Goal: Information Seeking & Learning: Find specific fact

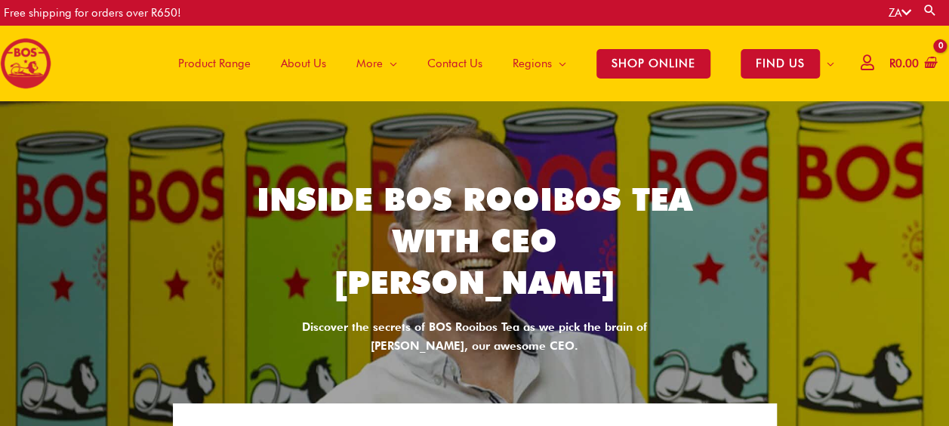
click at [293, 57] on span "About Us" at bounding box center [303, 63] width 45 height 45
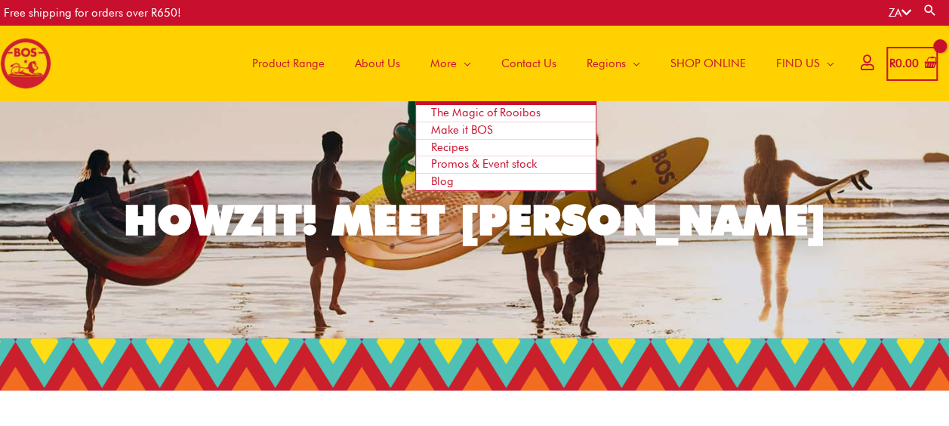
click at [457, 60] on span "Site Navigation" at bounding box center [464, 63] width 14 height 45
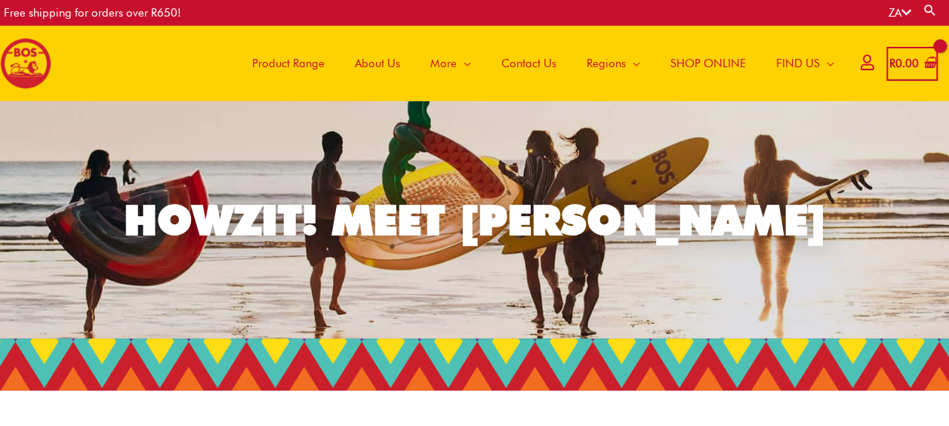
click at [531, 60] on span "Contact Us" at bounding box center [528, 63] width 55 height 45
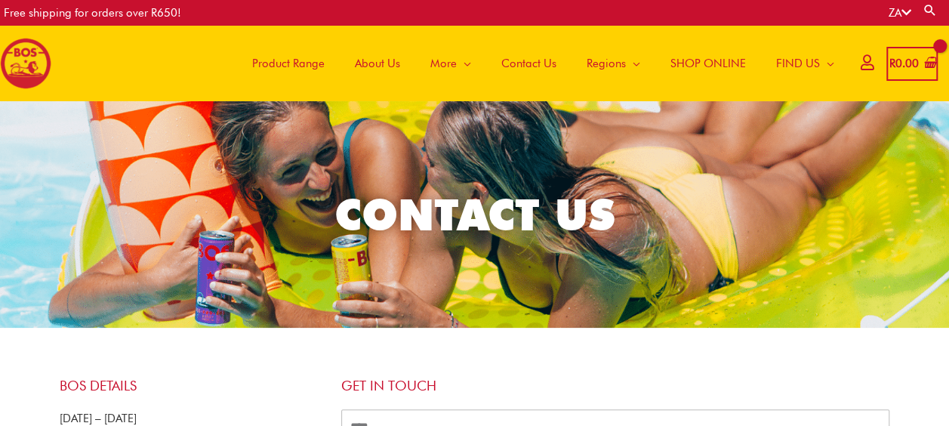
click at [362, 57] on span "About Us" at bounding box center [377, 63] width 45 height 45
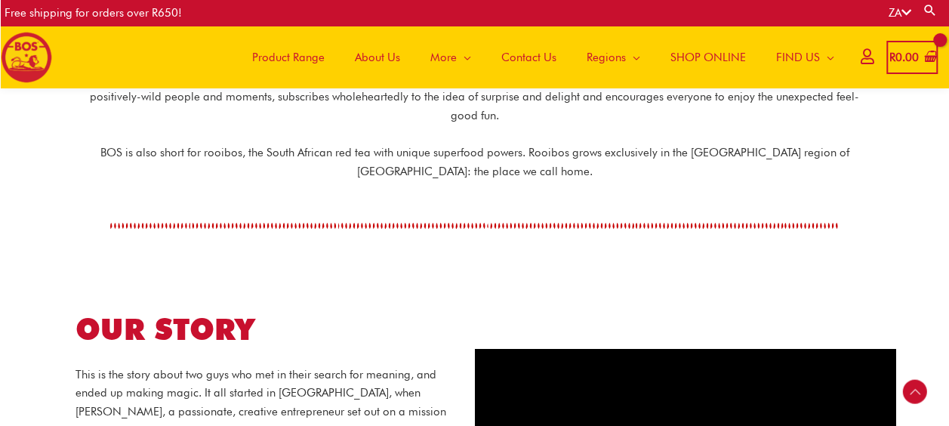
scroll to position [413, 0]
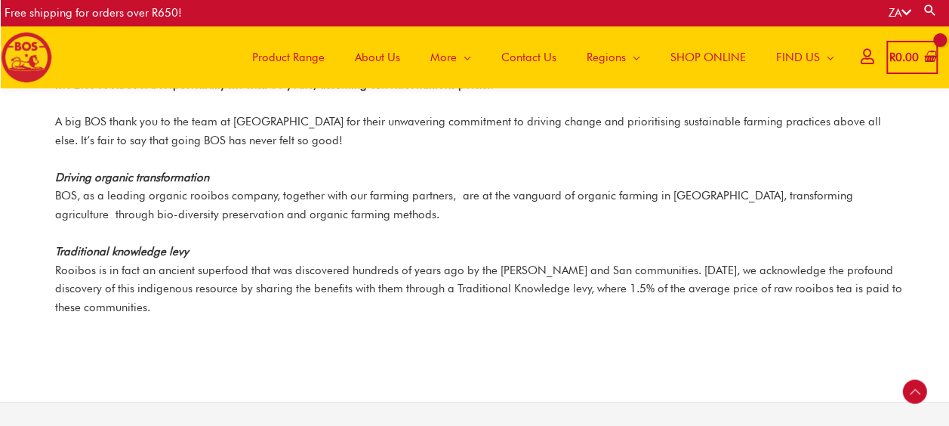
scroll to position [2155, 0]
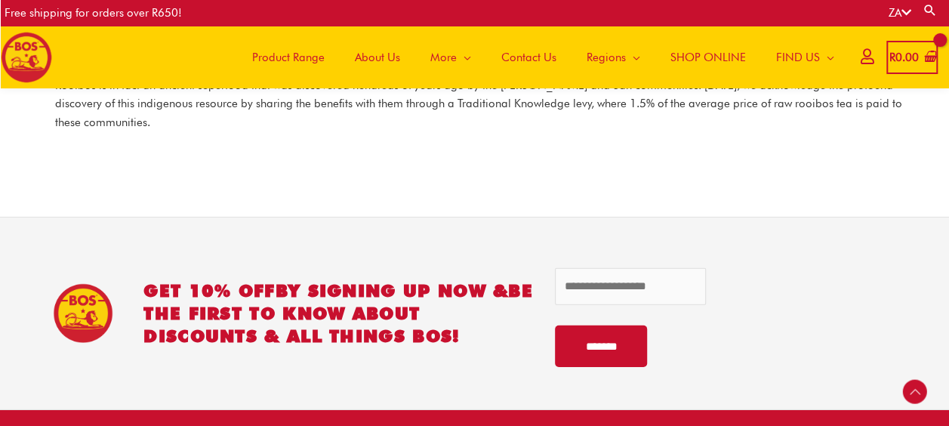
click at [390, 42] on span "About Us" at bounding box center [377, 57] width 45 height 45
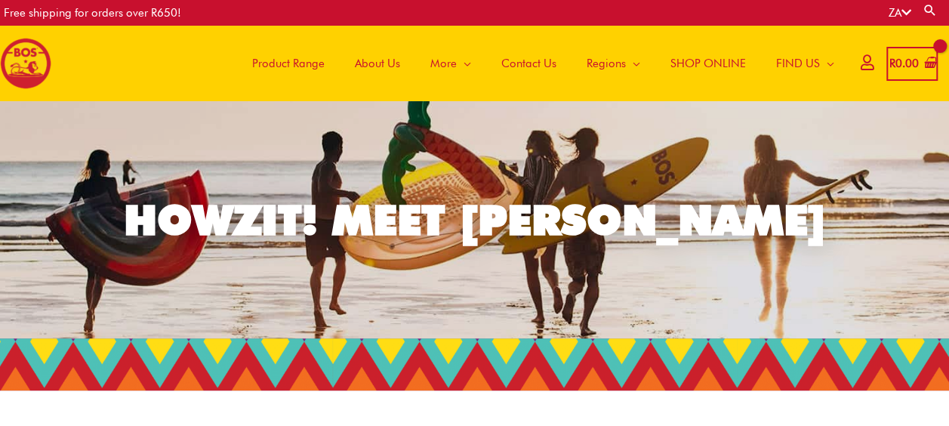
click at [931, 7] on link "Search" at bounding box center [929, 10] width 15 height 14
type input "*"
type input "***"
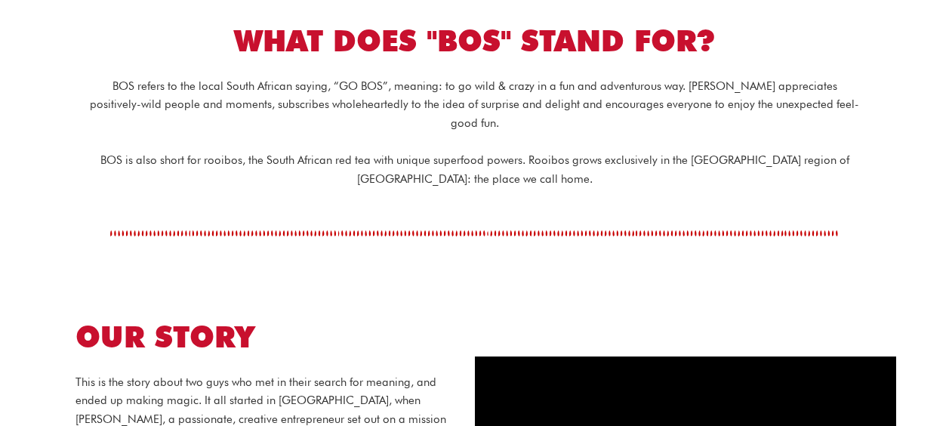
scroll to position [413, 0]
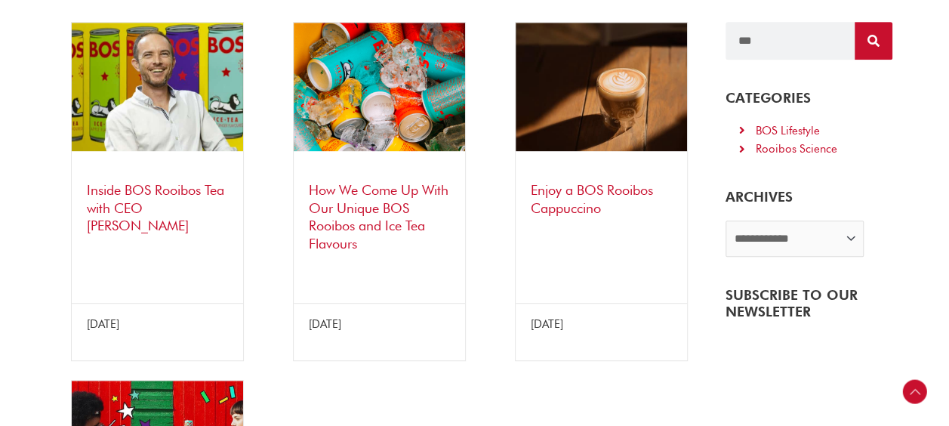
scroll to position [325, 0]
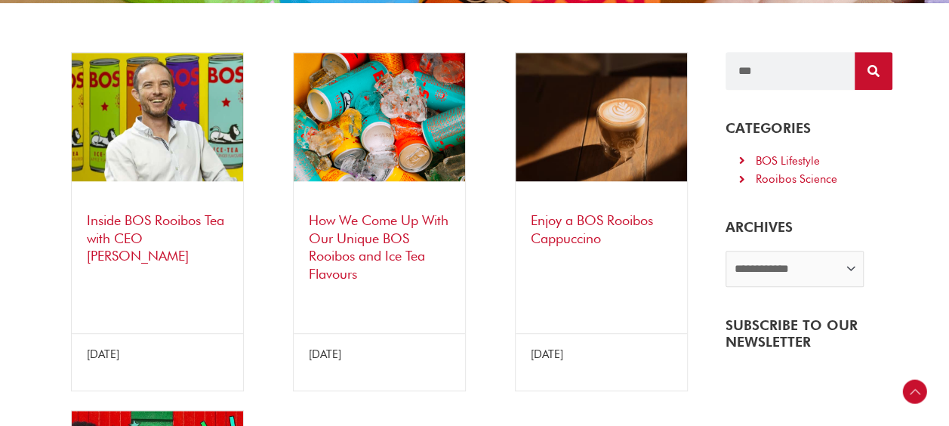
click at [192, 216] on link "Inside BOS Rooibos Tea with CEO [PERSON_NAME]" at bounding box center [155, 237] width 137 height 51
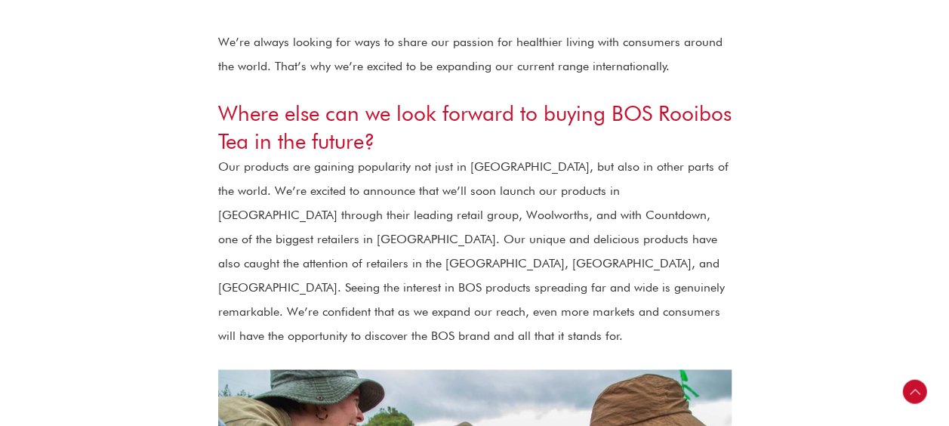
scroll to position [3892, 0]
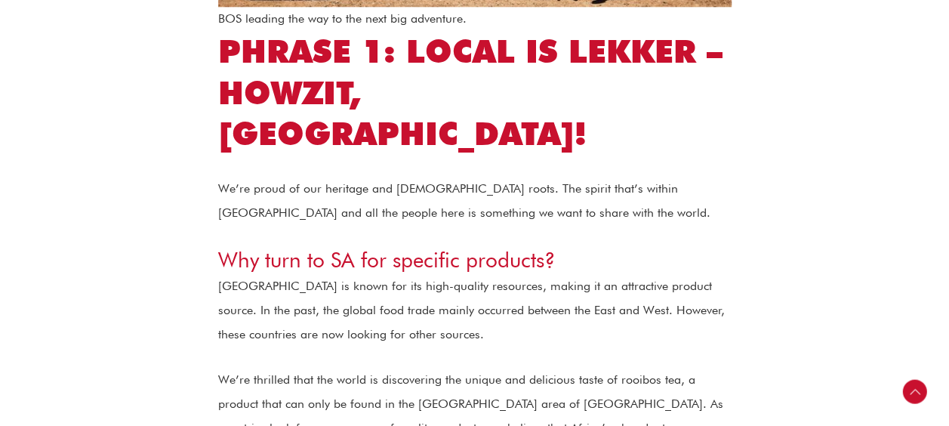
scroll to position [486, 0]
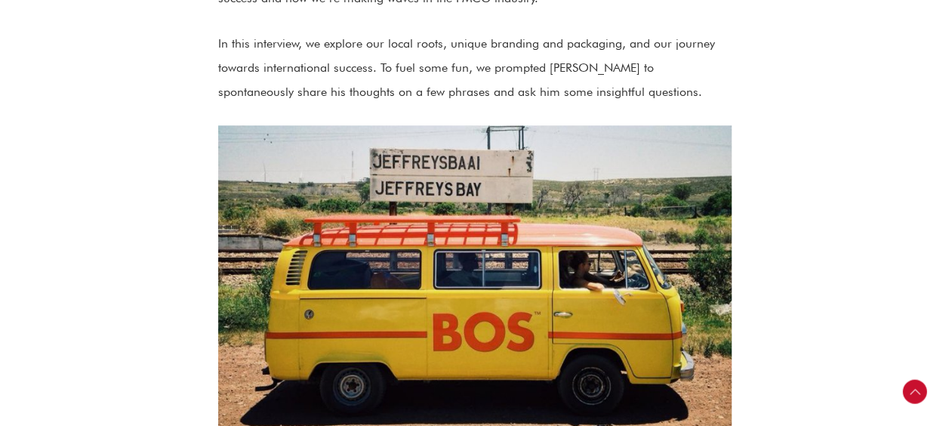
drag, startPoint x: 746, startPoint y: 131, endPoint x: 780, endPoint y: 135, distance: 34.2
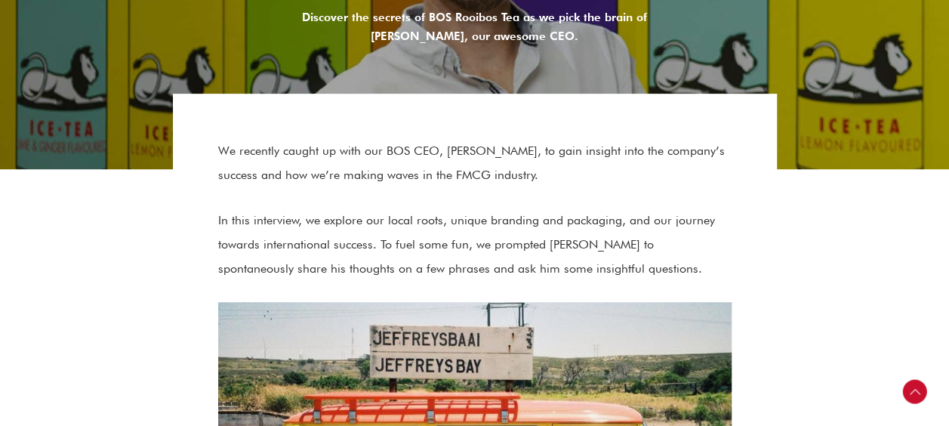
scroll to position [299, 0]
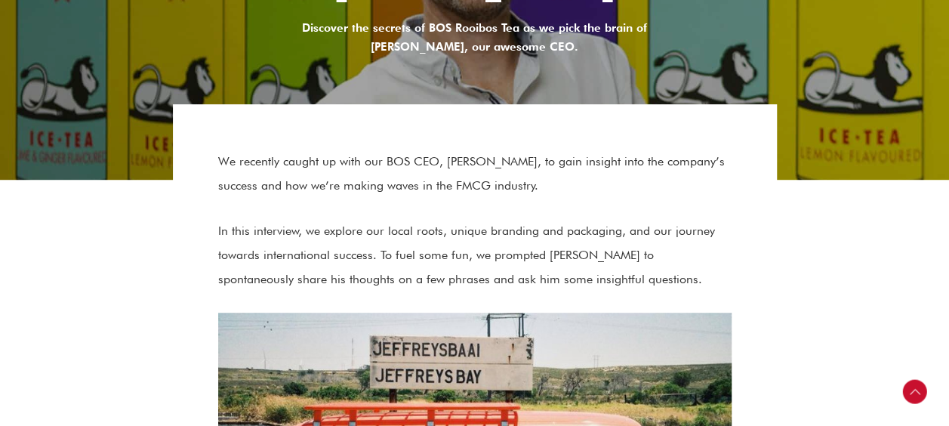
click at [586, 186] on p "We recently caught up with our BOS CEO, [PERSON_NAME], to gain insight into the…" at bounding box center [474, 173] width 513 height 48
